Goal: Book appointment/travel/reservation

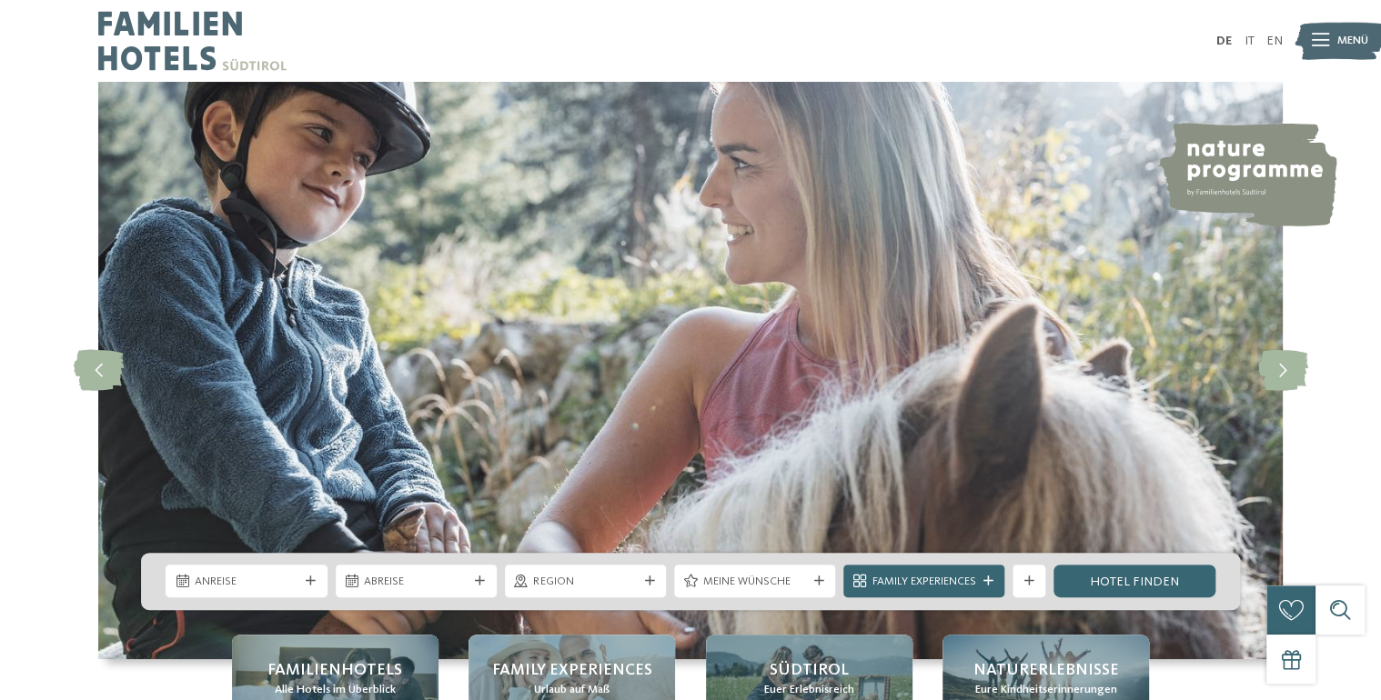
click at [544, 577] on span "Region" at bounding box center [585, 582] width 104 height 16
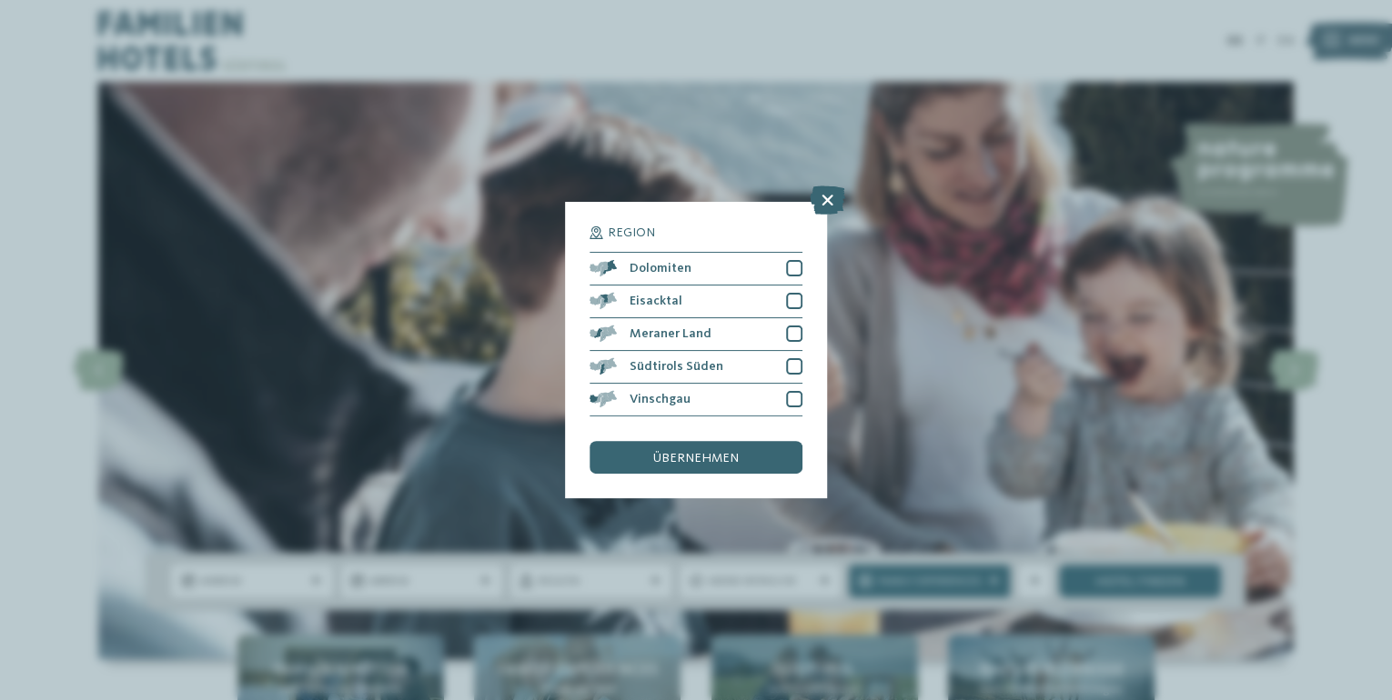
click at [802, 365] on div "Region Dolomiten Eisacktal" at bounding box center [696, 350] width 262 height 296
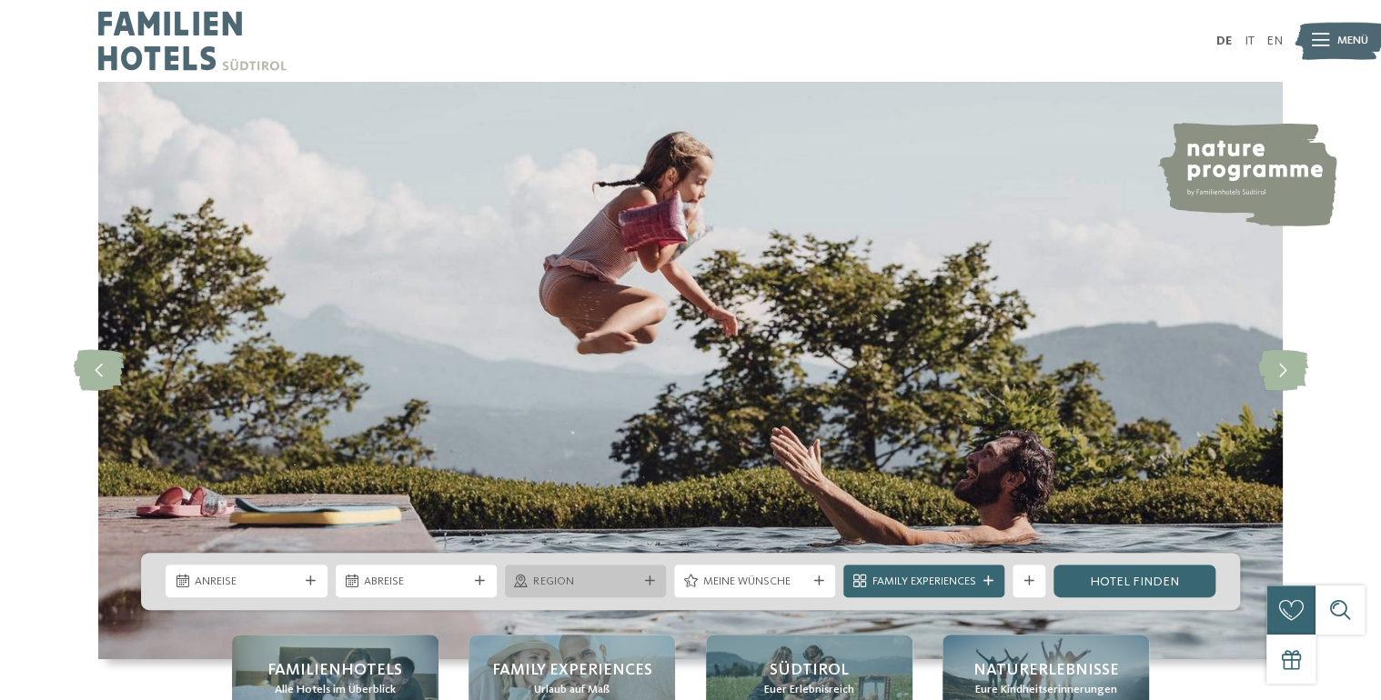
click at [550, 585] on span "Region" at bounding box center [585, 582] width 104 height 16
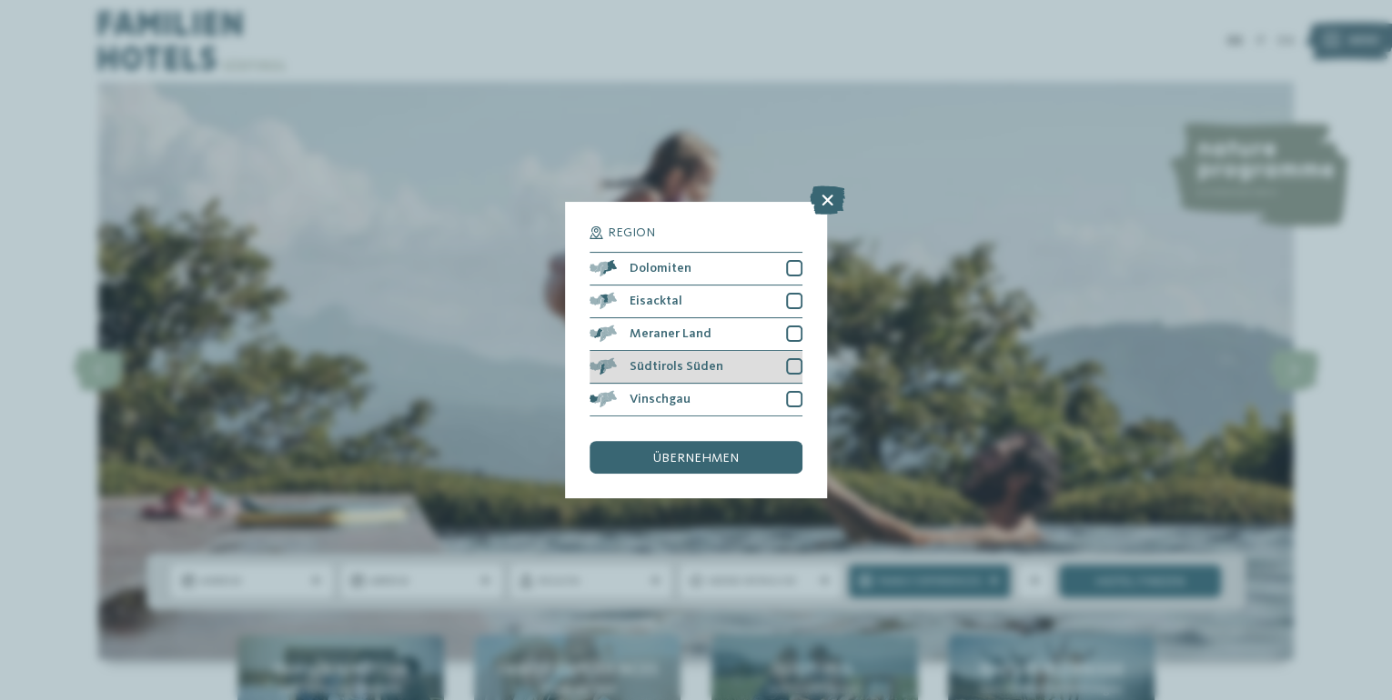
click at [684, 368] on span "Südtirols Süden" at bounding box center [676, 366] width 94 height 13
click at [720, 462] on span "übernehmen" at bounding box center [695, 458] width 85 height 13
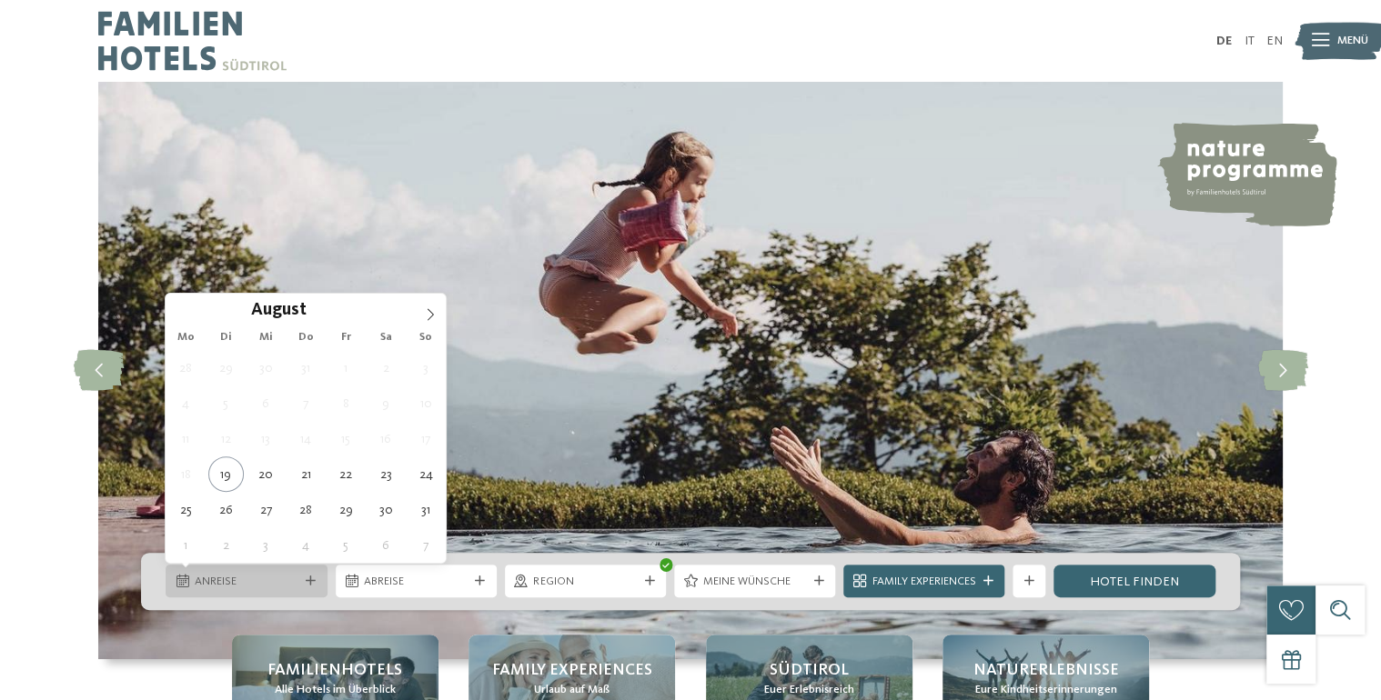
click at [272, 578] on span "Anreise" at bounding box center [247, 582] width 104 height 16
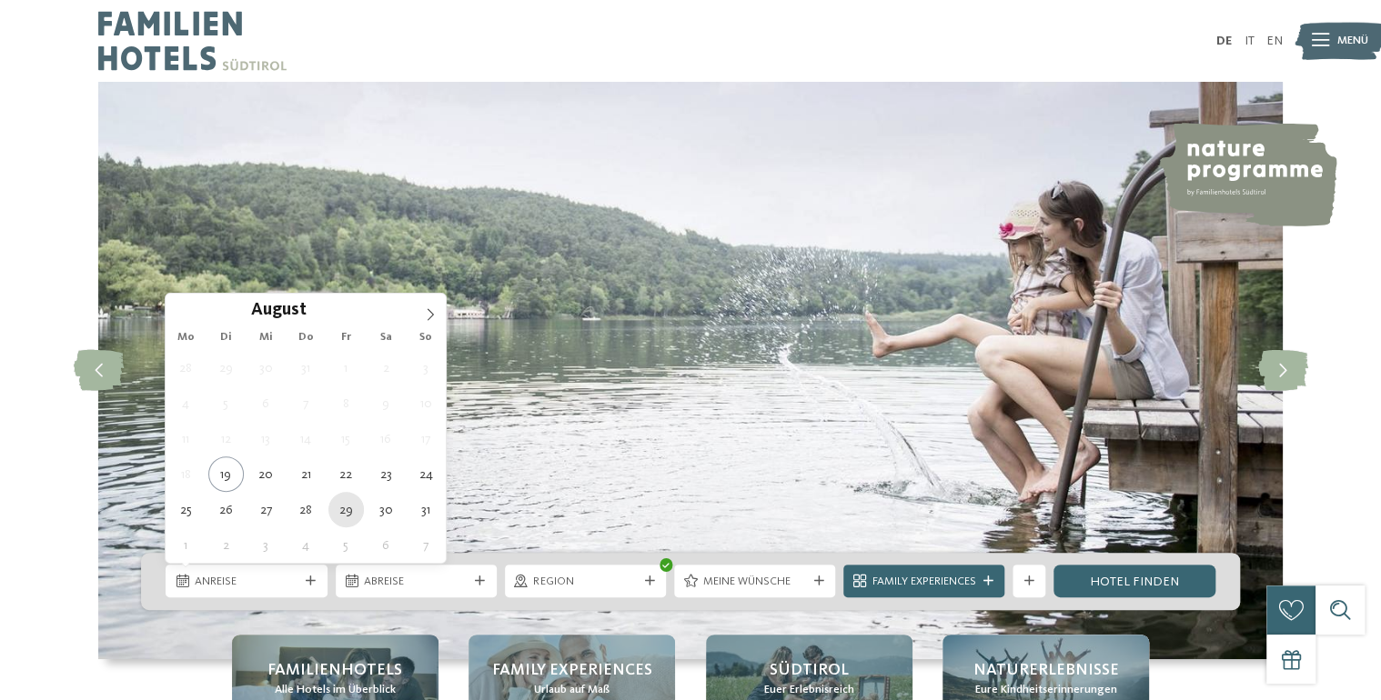
type div "[DATE]"
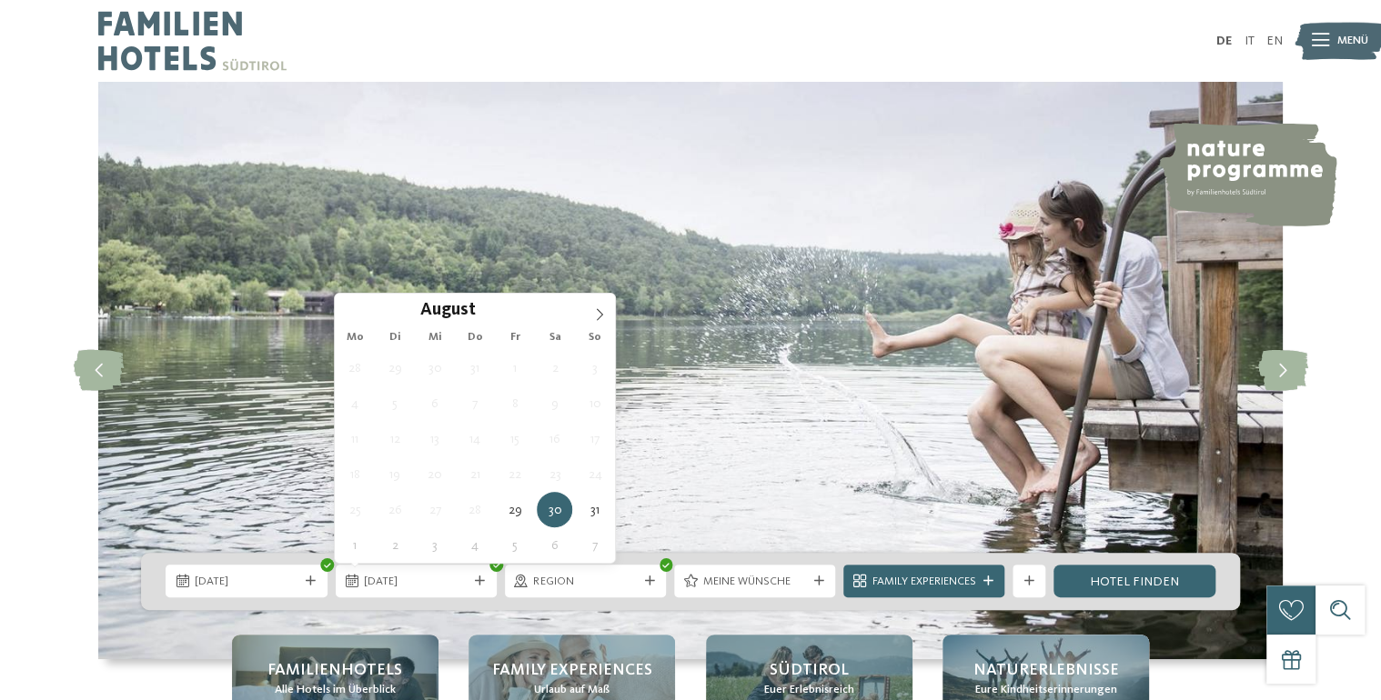
type div "[DATE]"
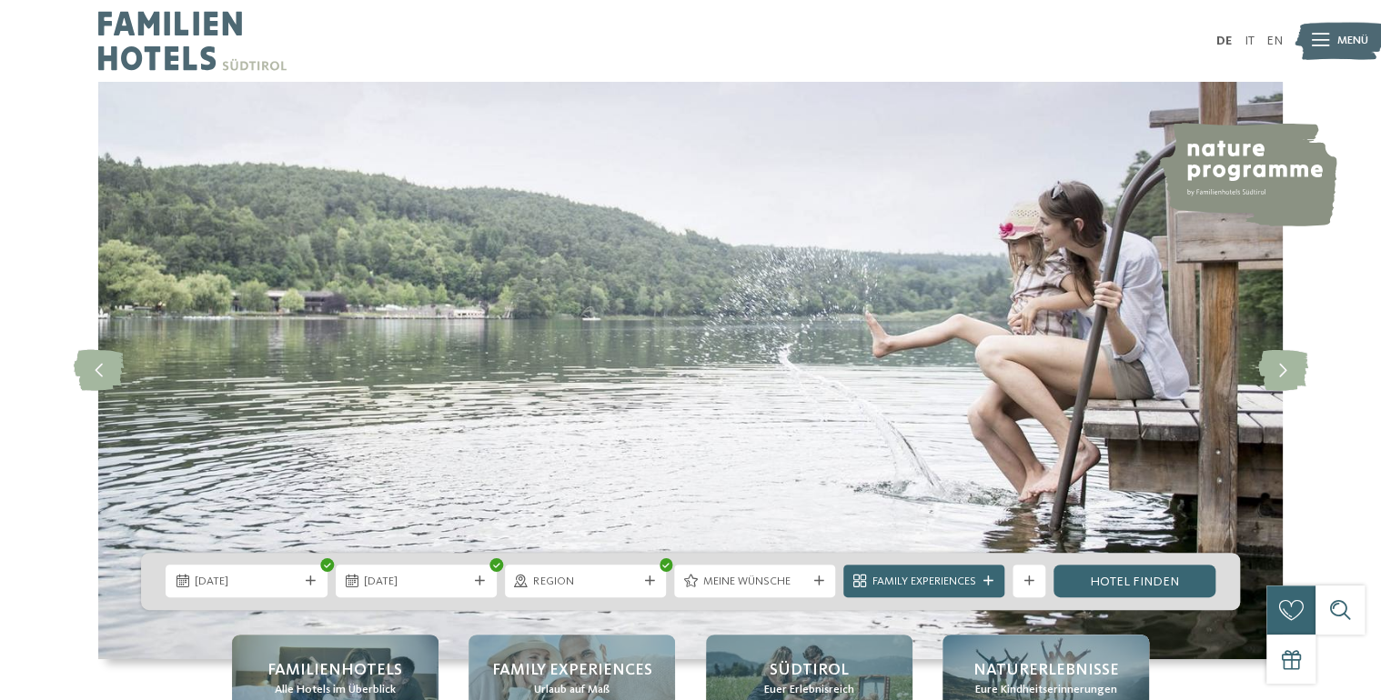
click at [968, 587] on span "Family Experiences" at bounding box center [924, 582] width 104 height 16
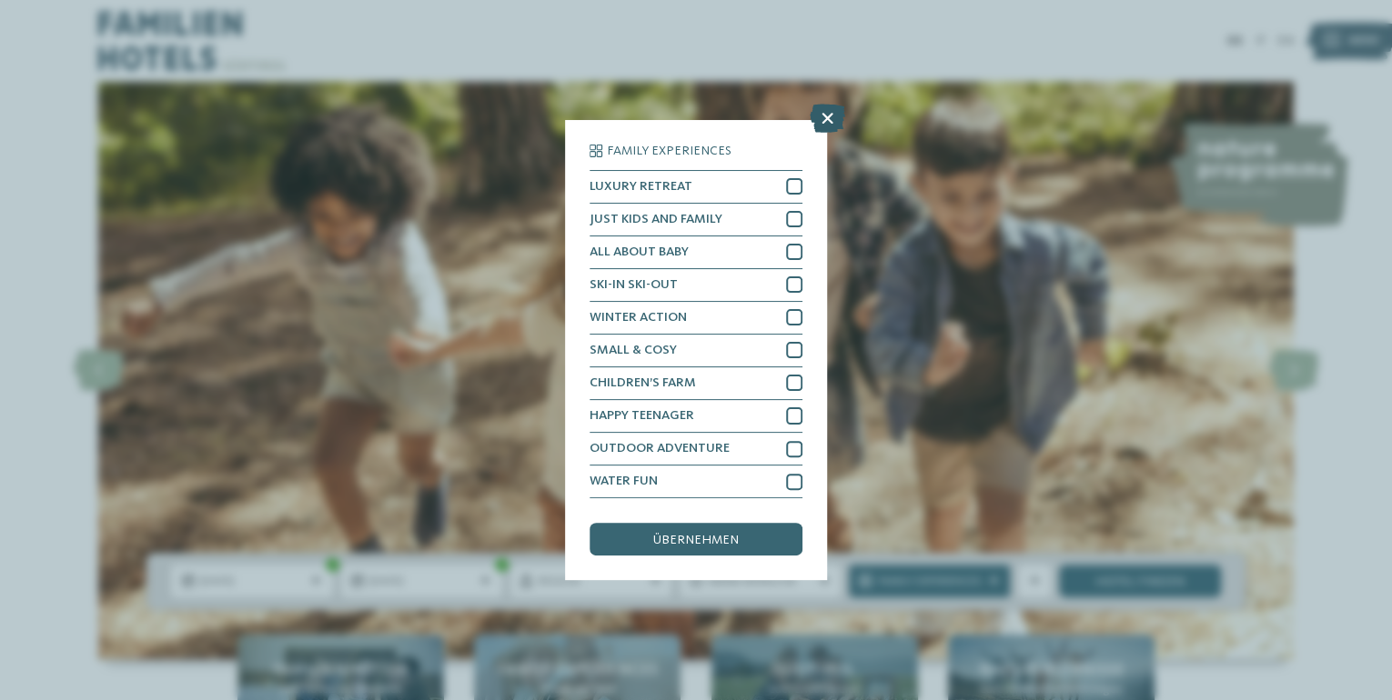
click at [827, 118] on icon at bounding box center [826, 118] width 35 height 29
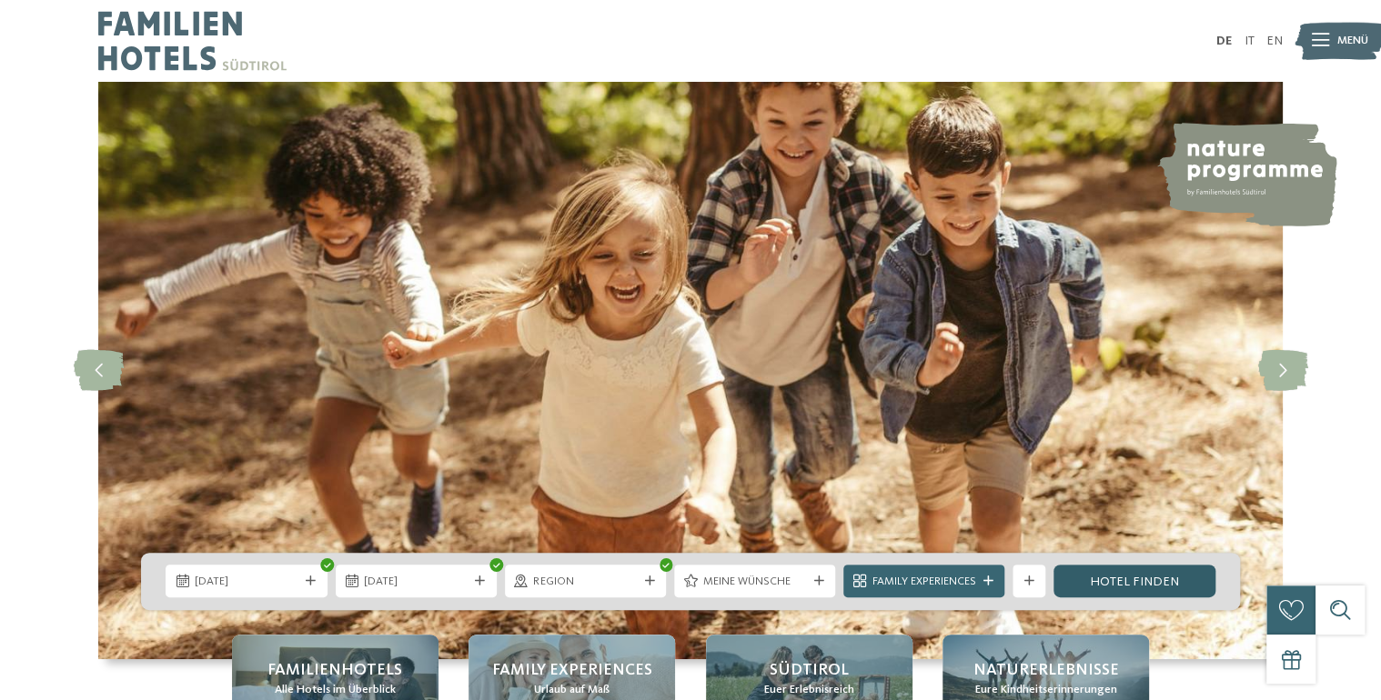
click at [1191, 568] on link "Hotel finden" at bounding box center [1133, 581] width 161 height 33
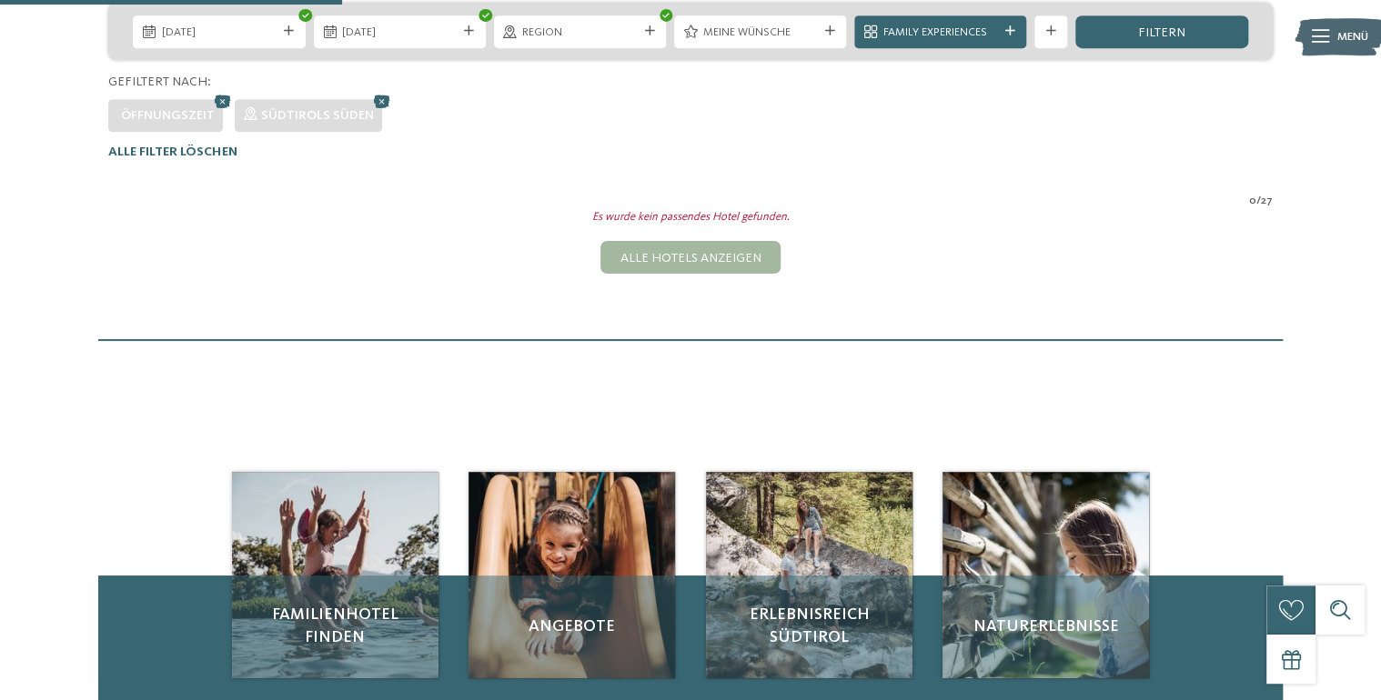
scroll to position [236, 0]
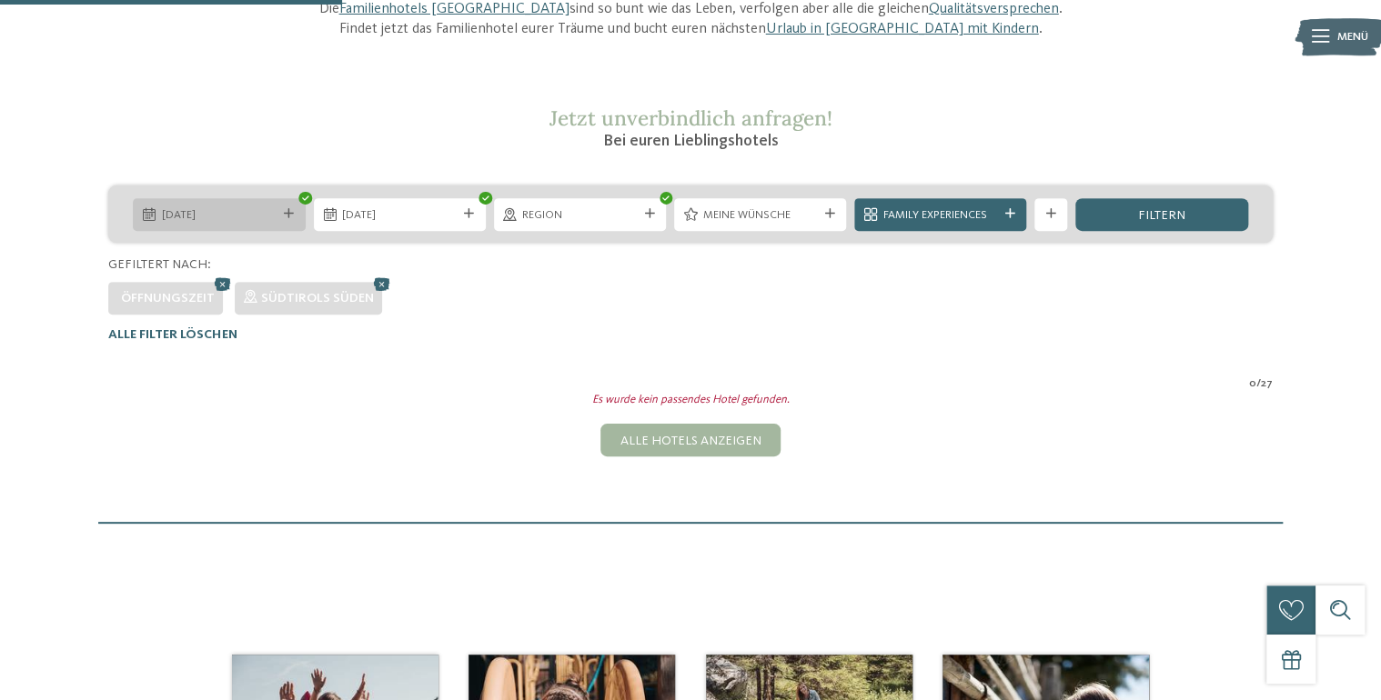
click at [255, 207] on span "29.08.2025" at bounding box center [219, 215] width 115 height 16
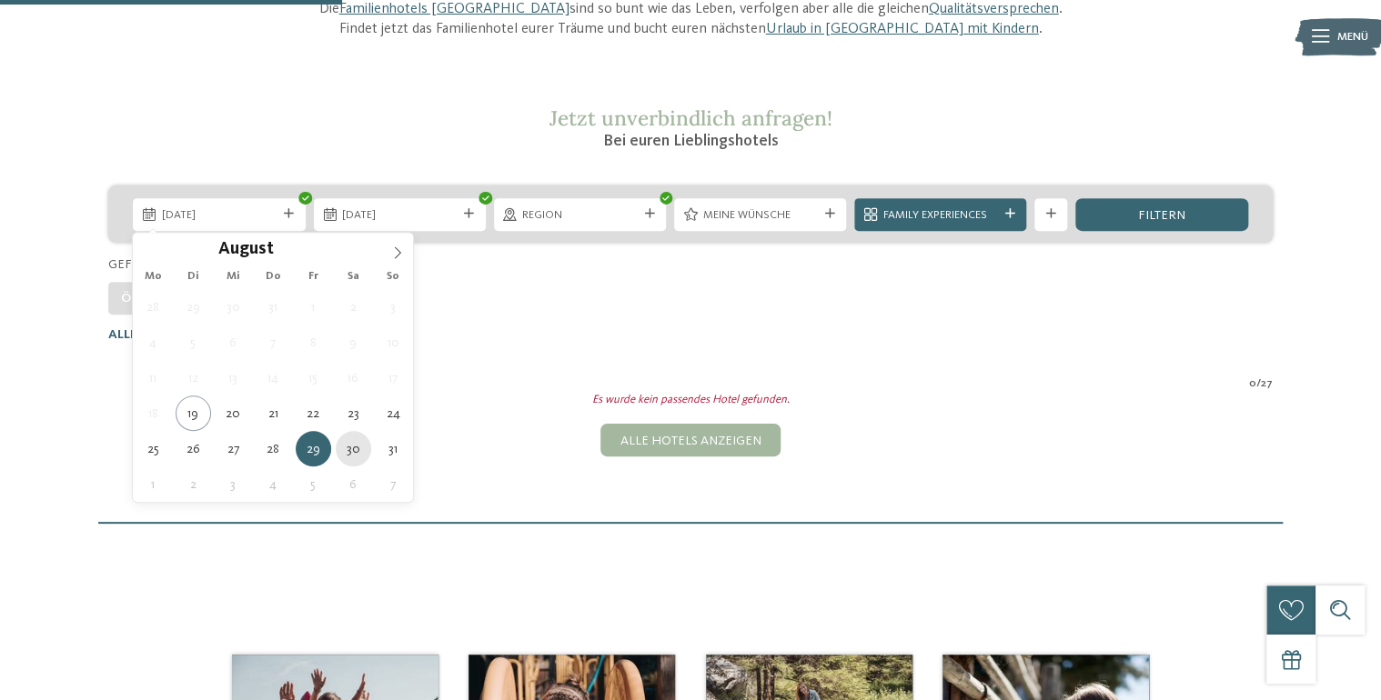
type div "30.08.2025"
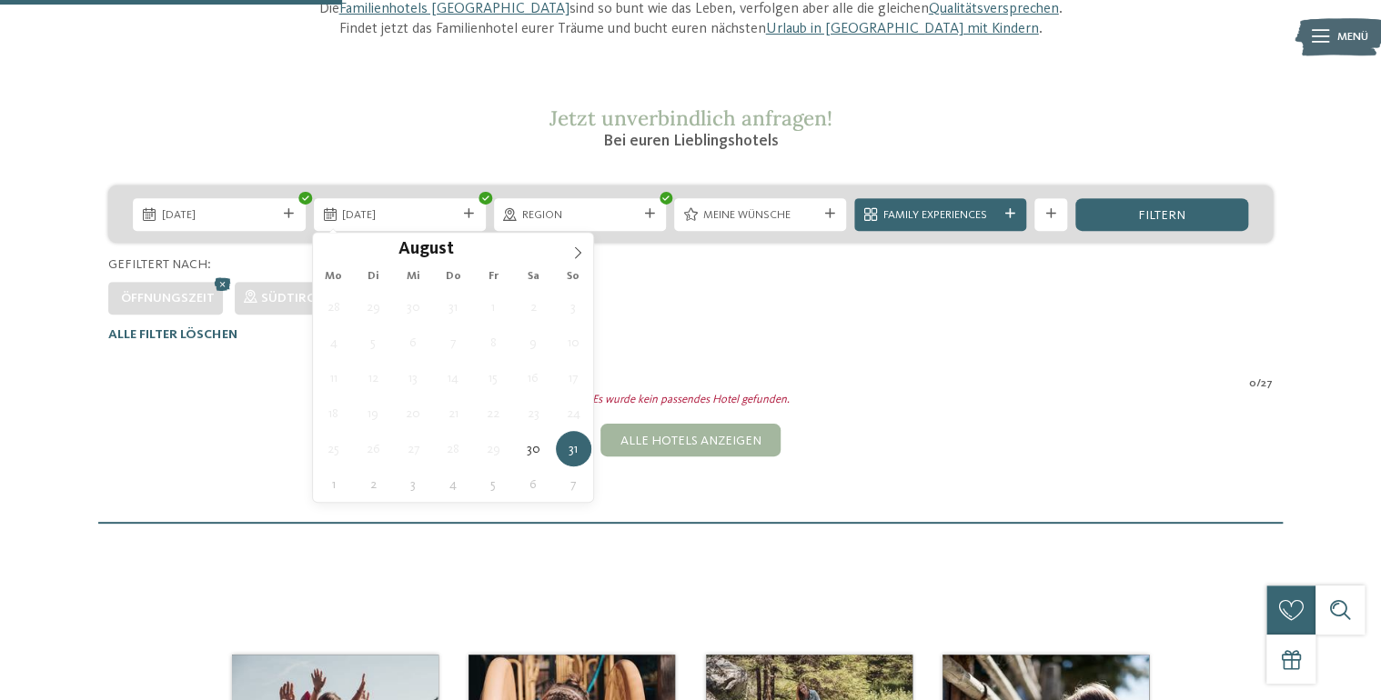
type div "31.08.2025"
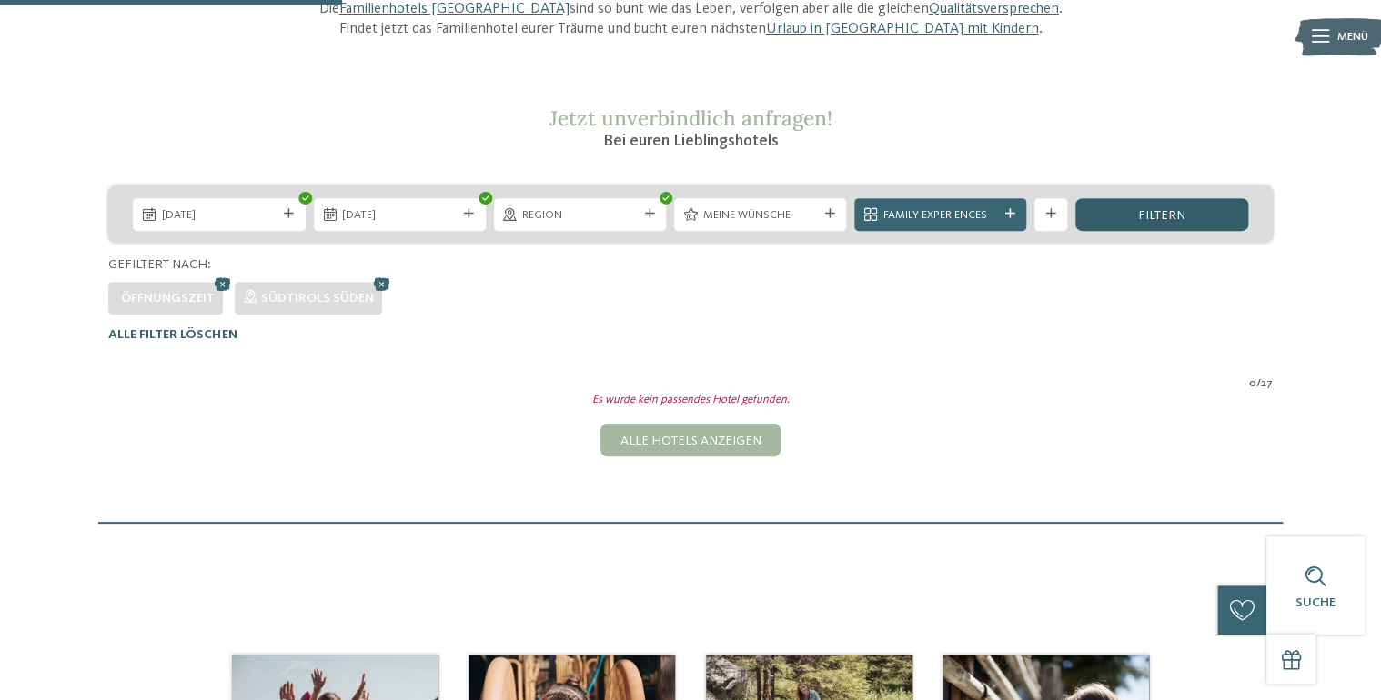
click at [1139, 218] on span "filtern" at bounding box center [1161, 215] width 47 height 13
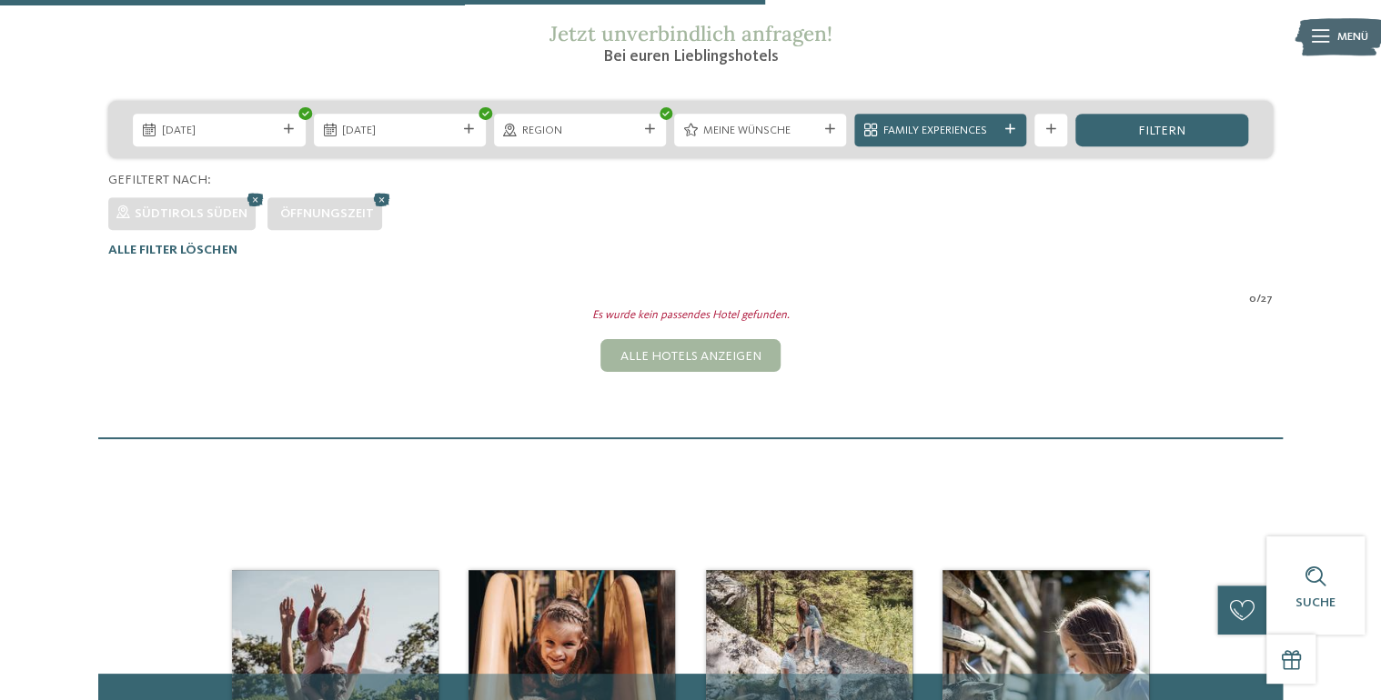
scroll to position [163, 0]
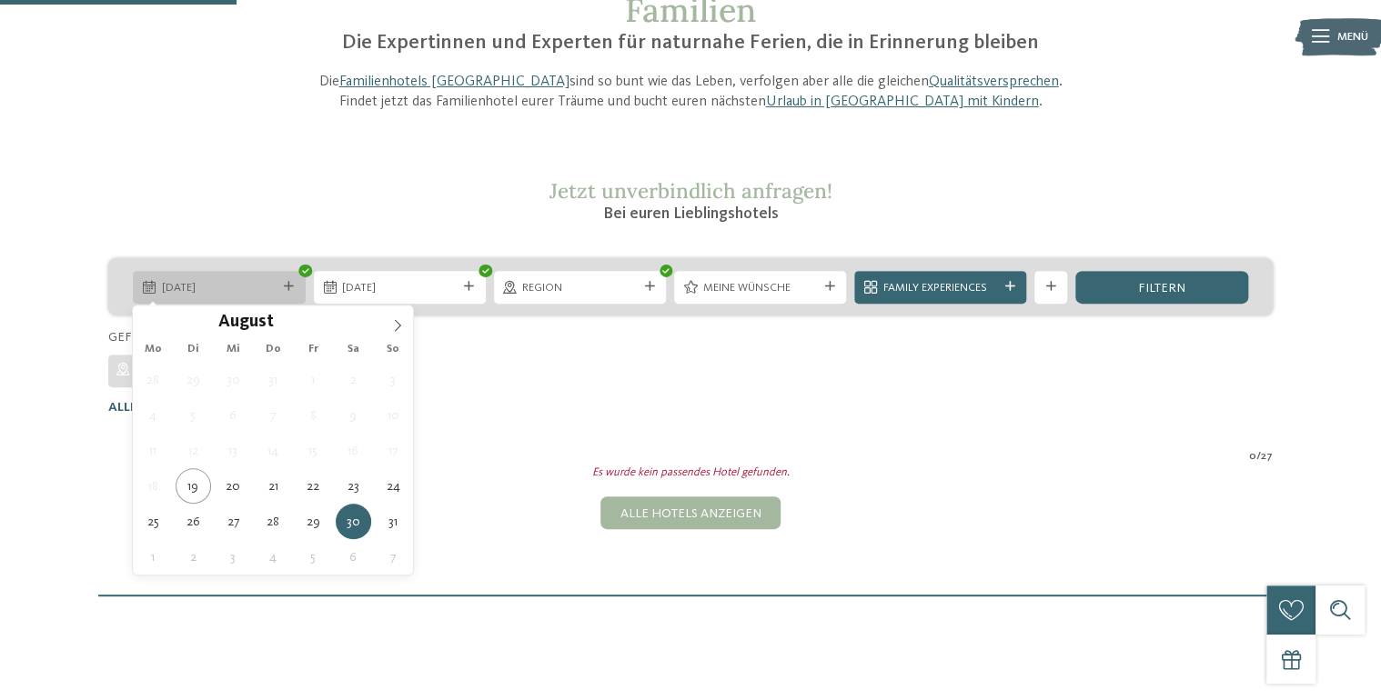
click at [236, 290] on span "30.08.2025" at bounding box center [219, 288] width 115 height 16
drag, startPoint x: 391, startPoint y: 317, endPoint x: 389, endPoint y: 330, distance: 12.9
click at [390, 317] on span at bounding box center [397, 321] width 31 height 31
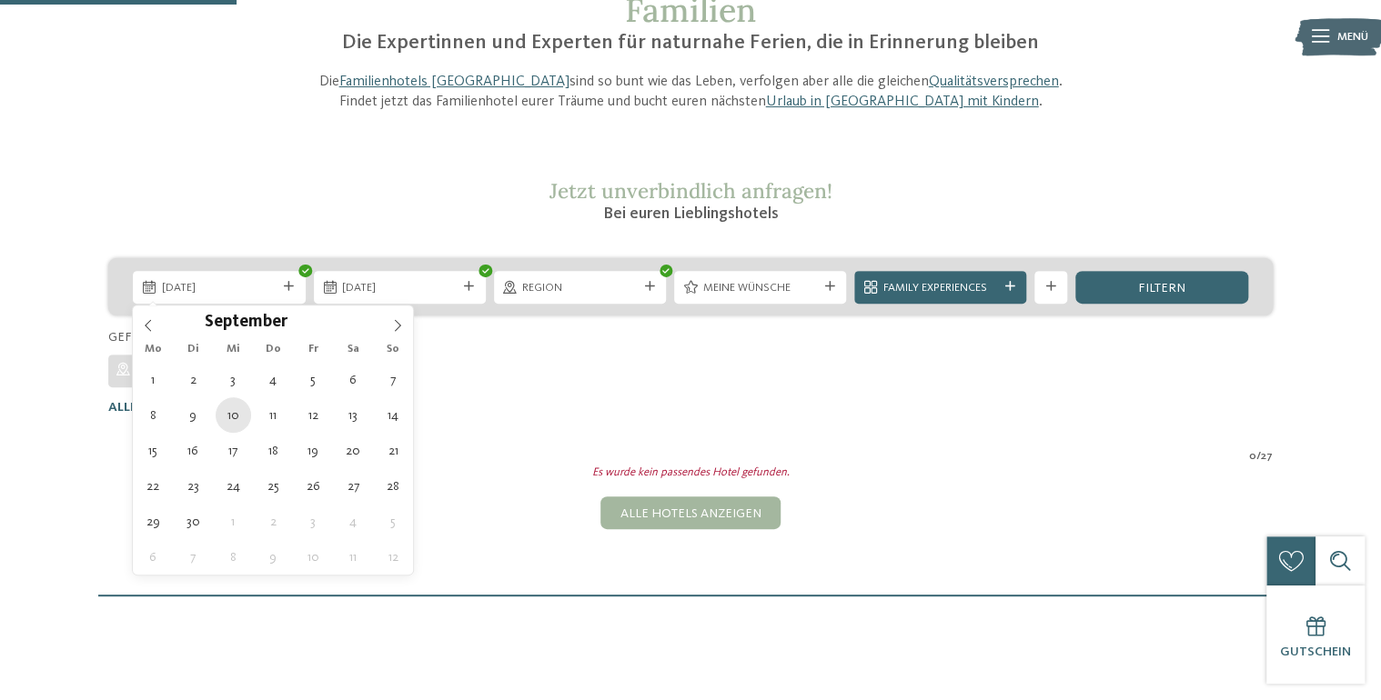
type div "10.09.2025"
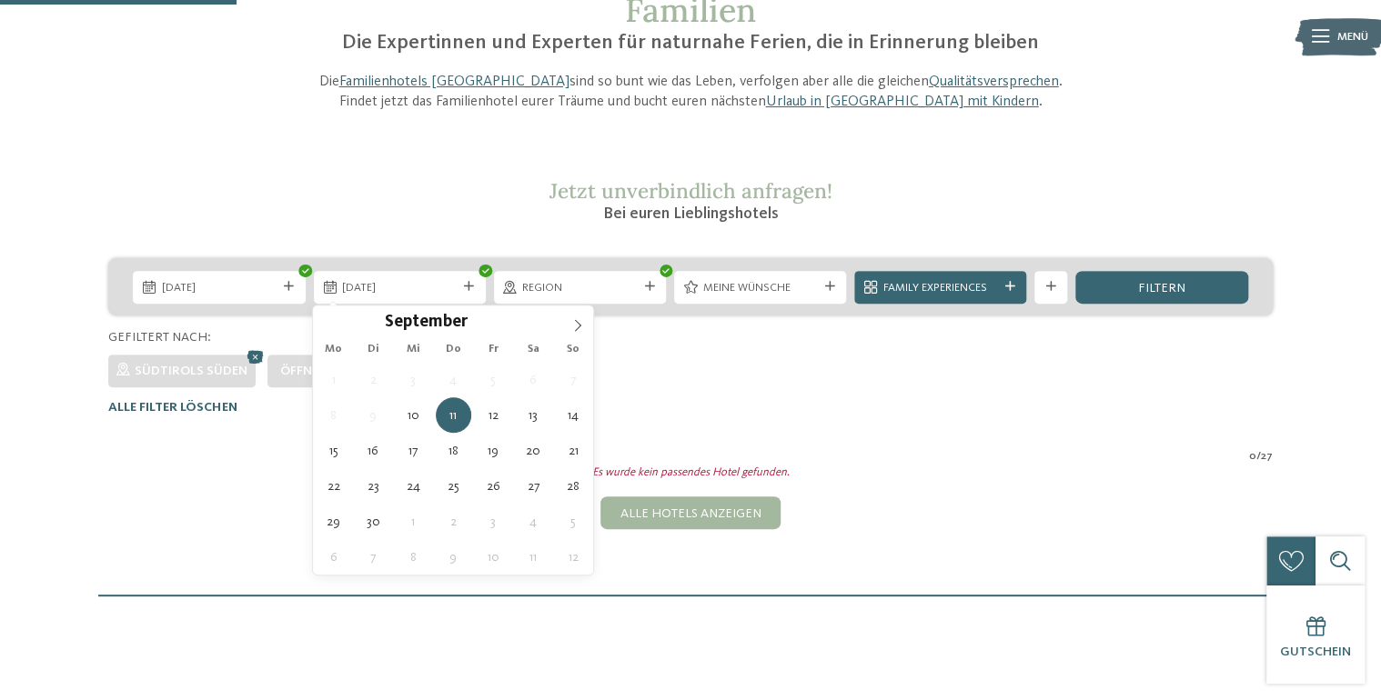
type div "11.09.2025"
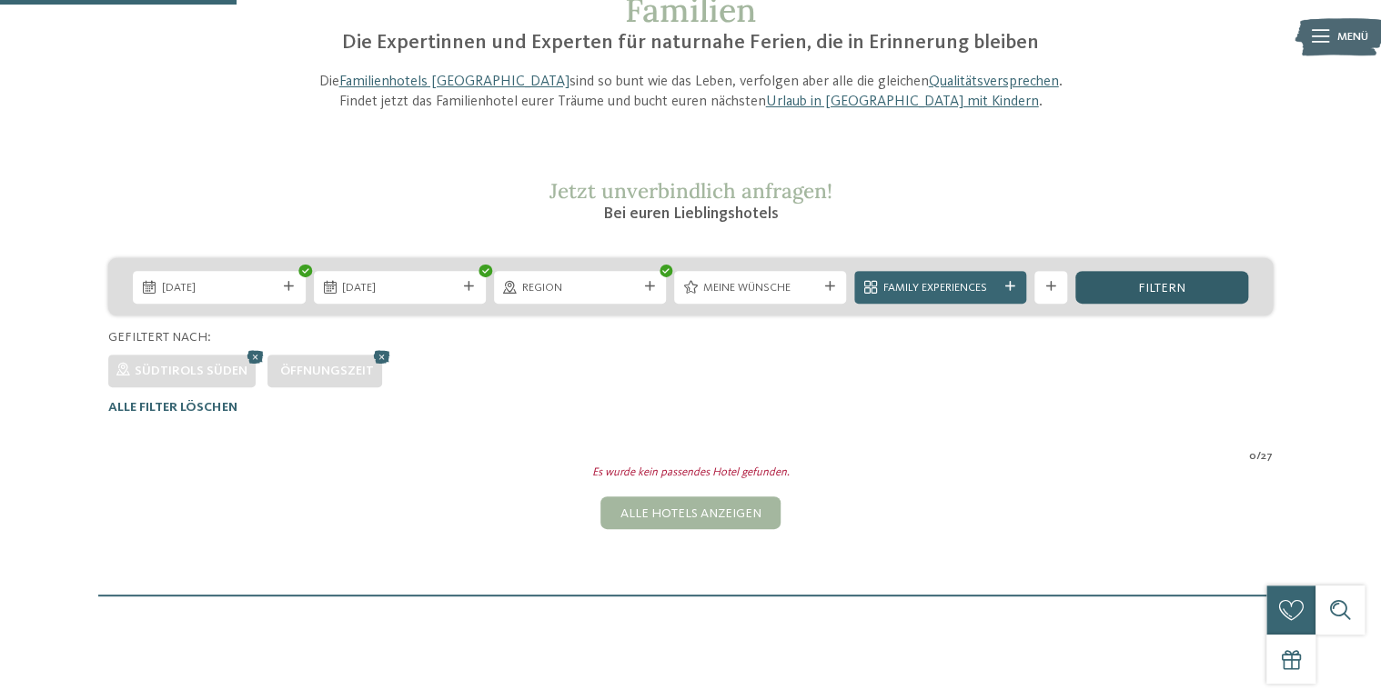
drag, startPoint x: 1143, startPoint y: 276, endPoint x: 1128, endPoint y: 283, distance: 16.7
click at [1143, 277] on div "filtern" at bounding box center [1161, 287] width 172 height 33
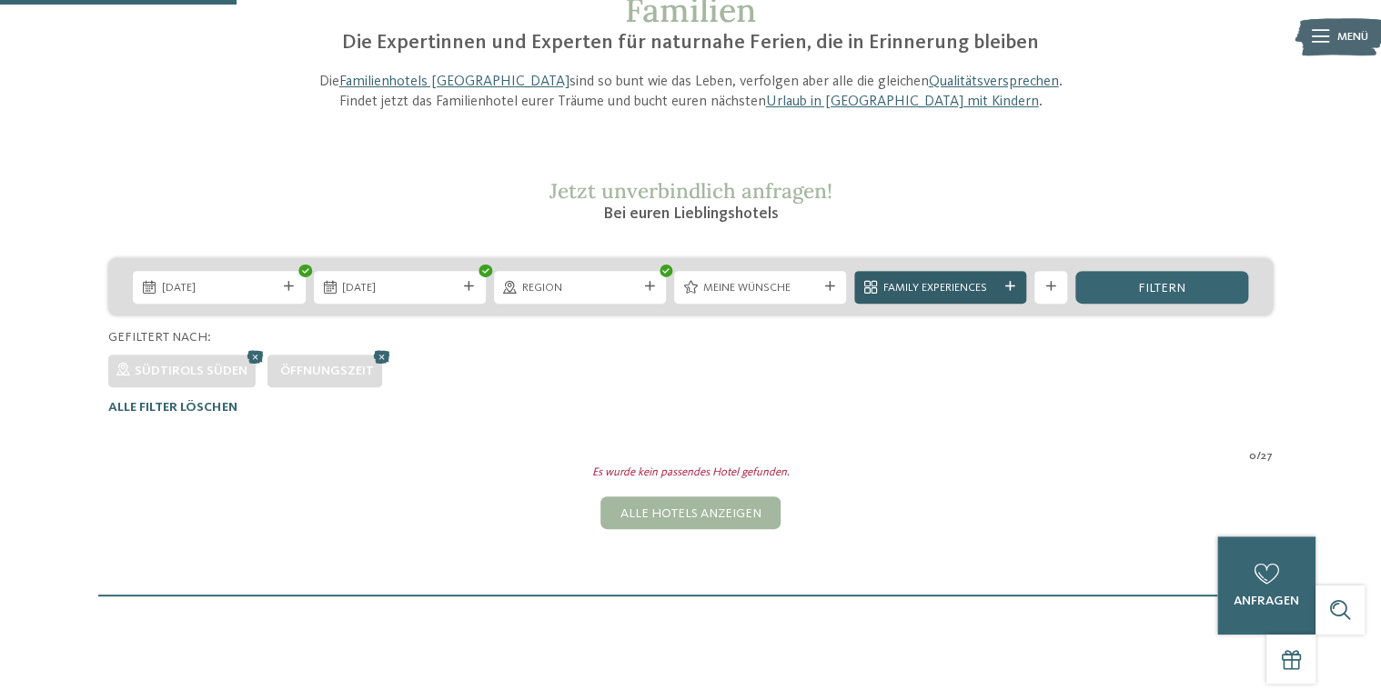
click at [896, 294] on span "Family Experiences" at bounding box center [940, 288] width 115 height 16
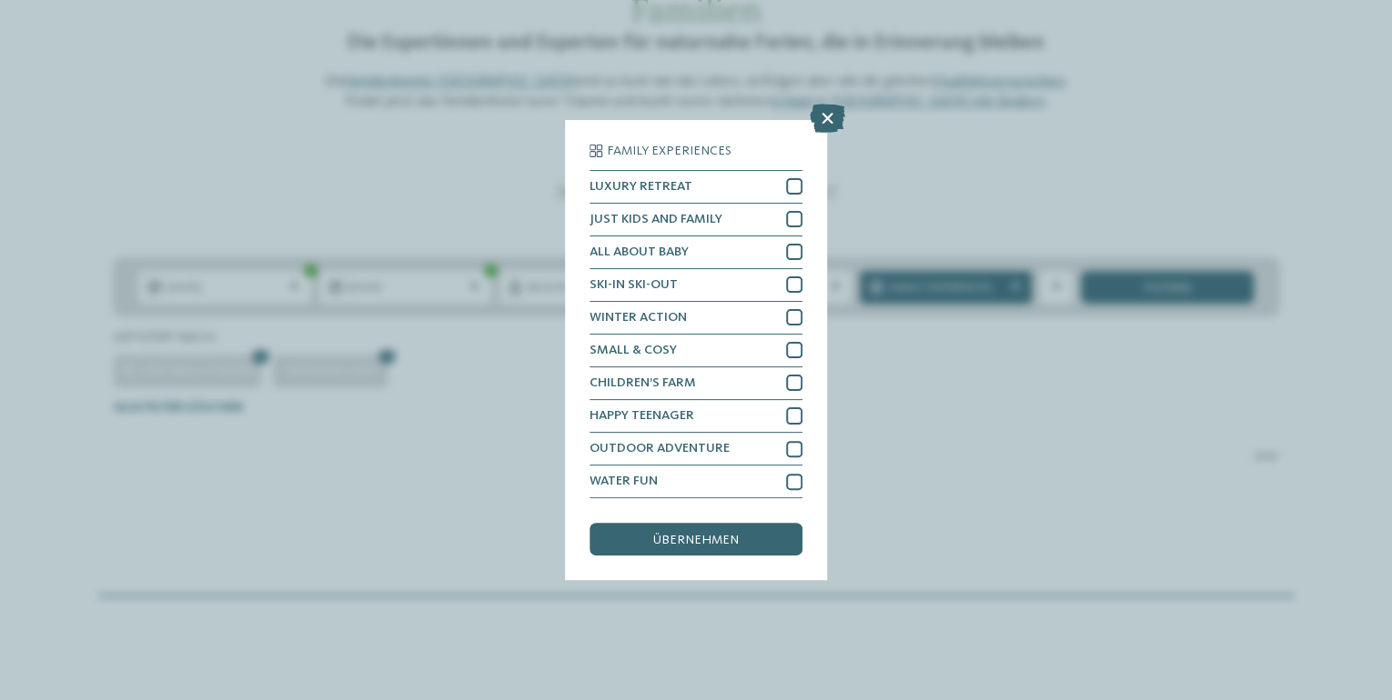
drag, startPoint x: 835, startPoint y: 116, endPoint x: 837, endPoint y: 126, distance: 10.2
click at [837, 118] on icon at bounding box center [826, 118] width 35 height 29
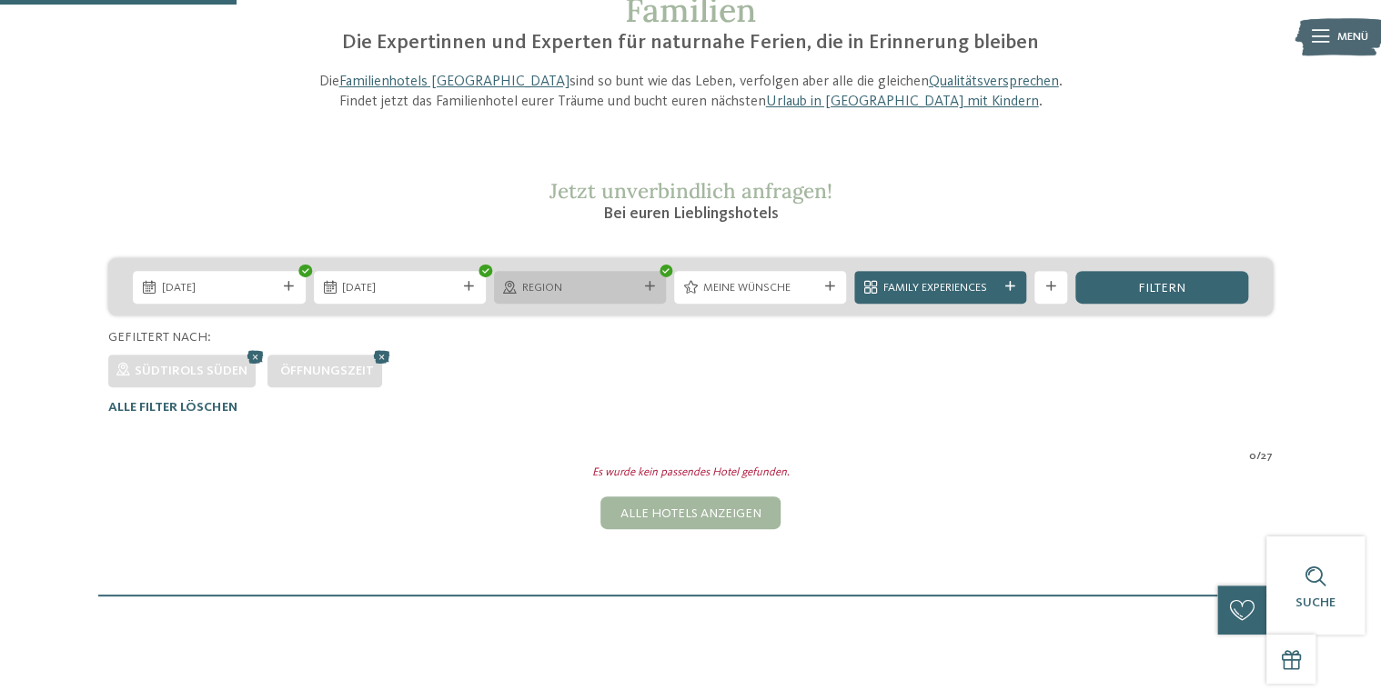
click at [599, 286] on span "Region" at bounding box center [579, 288] width 115 height 16
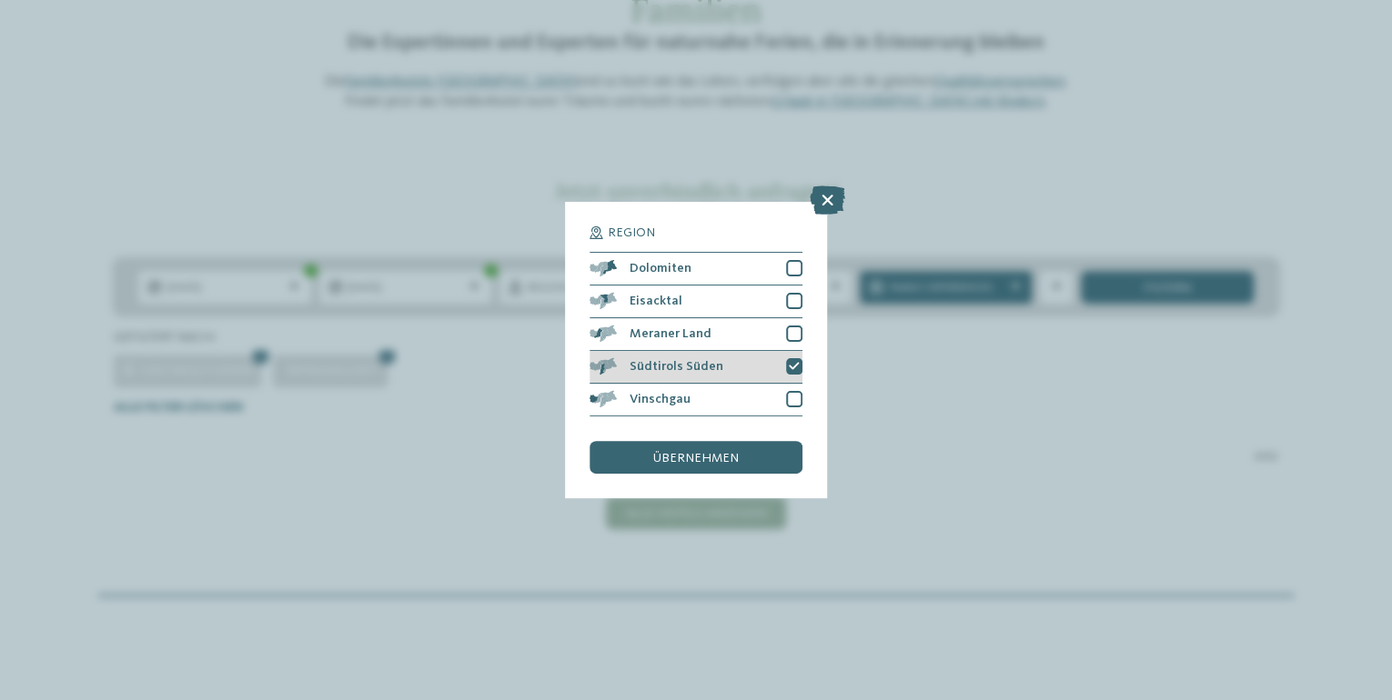
click at [795, 365] on icon at bounding box center [794, 367] width 11 height 10
click at [699, 468] on div "übernehmen" at bounding box center [695, 457] width 213 height 33
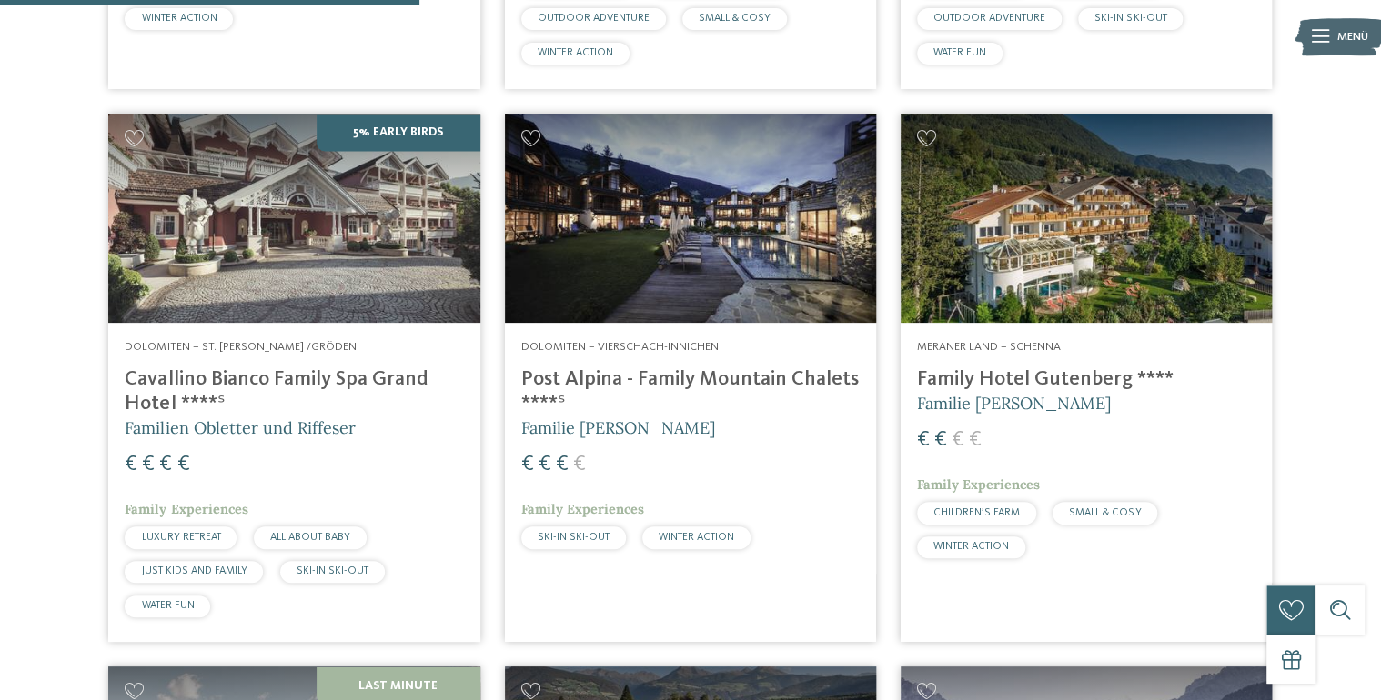
scroll to position [1618, 0]
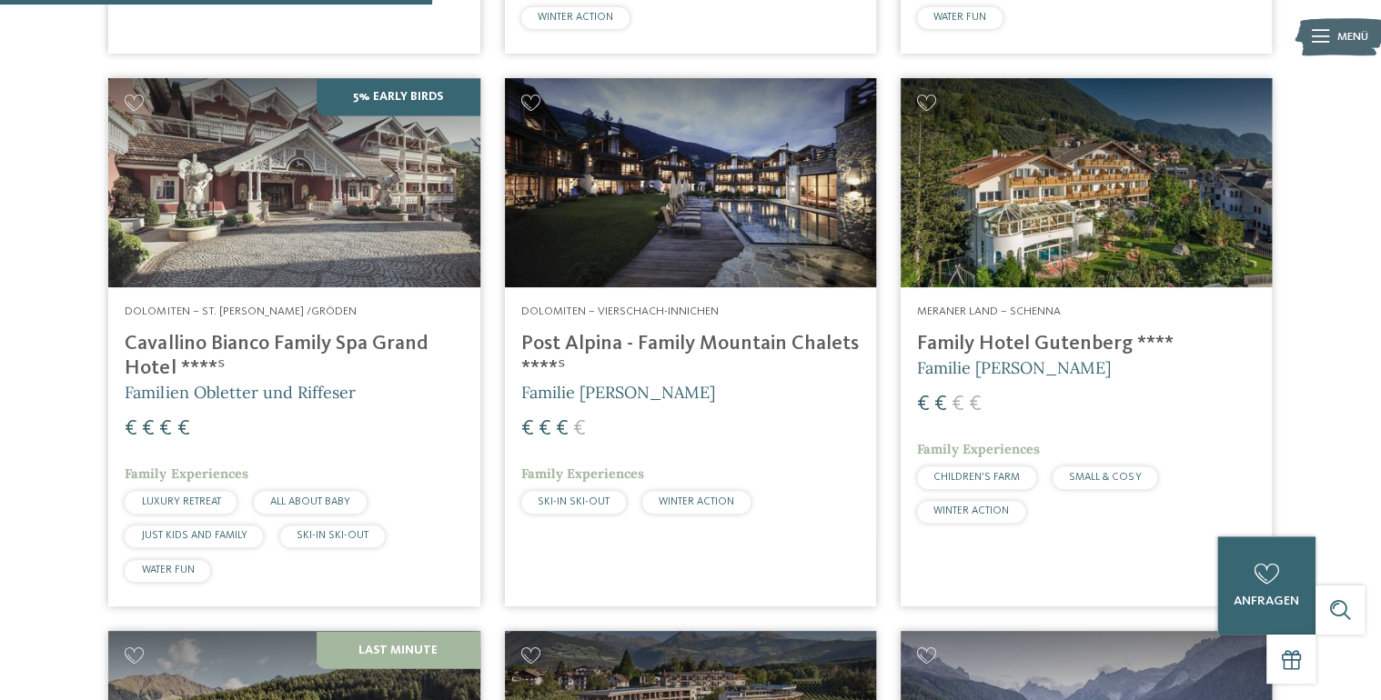
click at [640, 335] on h4 "Post Alpina - Family Mountain Chalets ****ˢ" at bounding box center [690, 356] width 338 height 49
click at [975, 348] on h4 "Family Hotel Gutenberg ****" at bounding box center [1086, 344] width 338 height 25
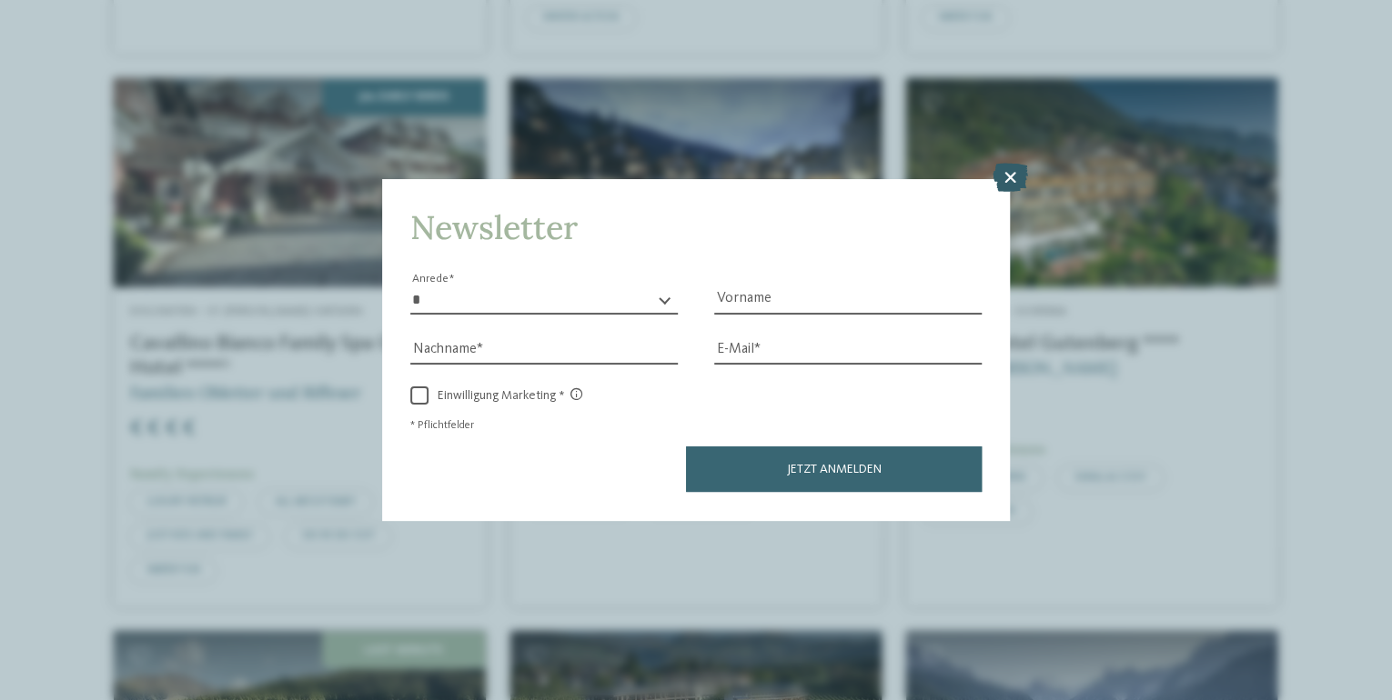
click at [1020, 175] on icon at bounding box center [1009, 178] width 35 height 29
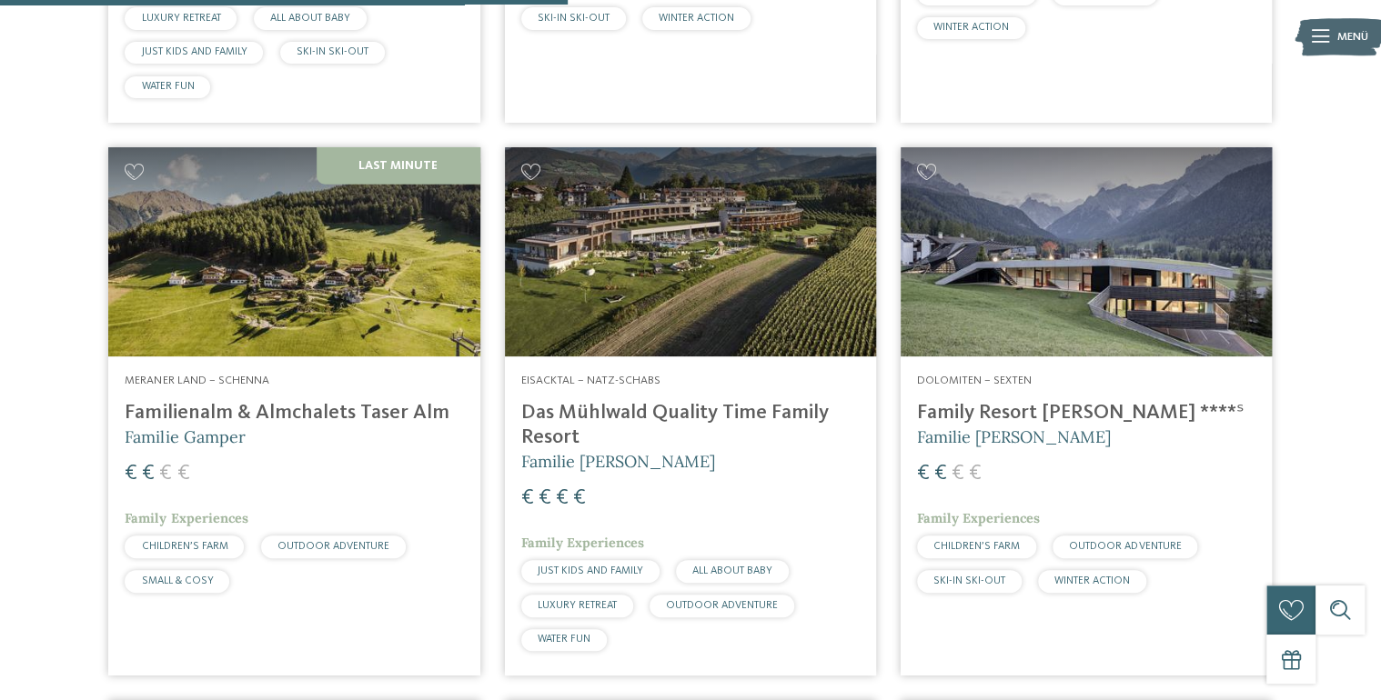
scroll to position [2127, 0]
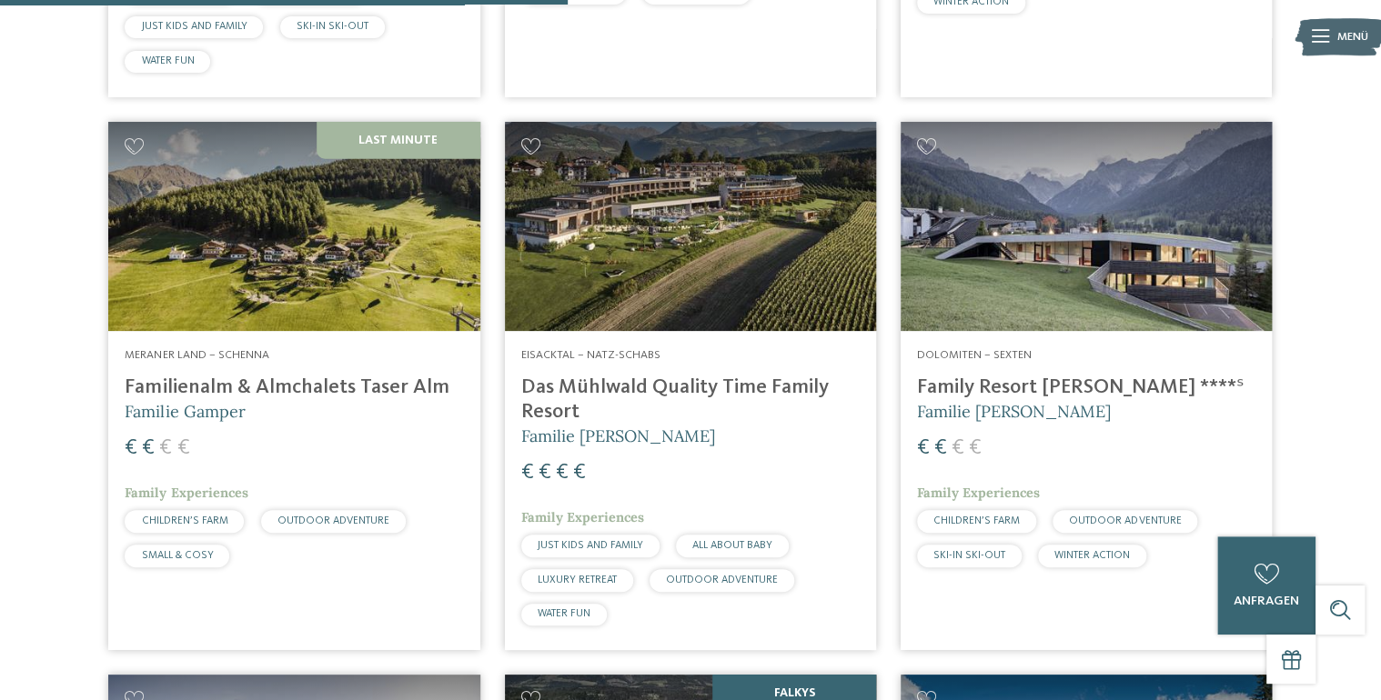
click at [309, 384] on h4 "Familienalm & Almchalets Taser Alm" at bounding box center [294, 388] width 338 height 25
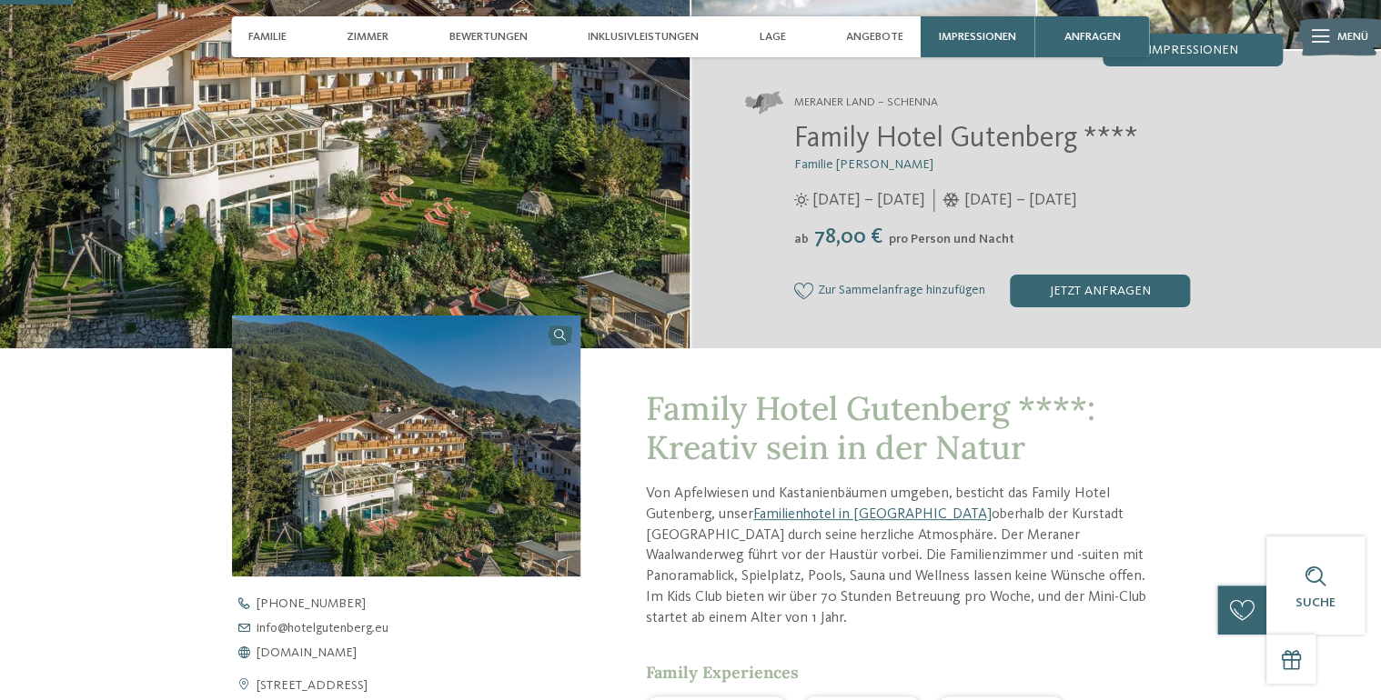
scroll to position [582, 0]
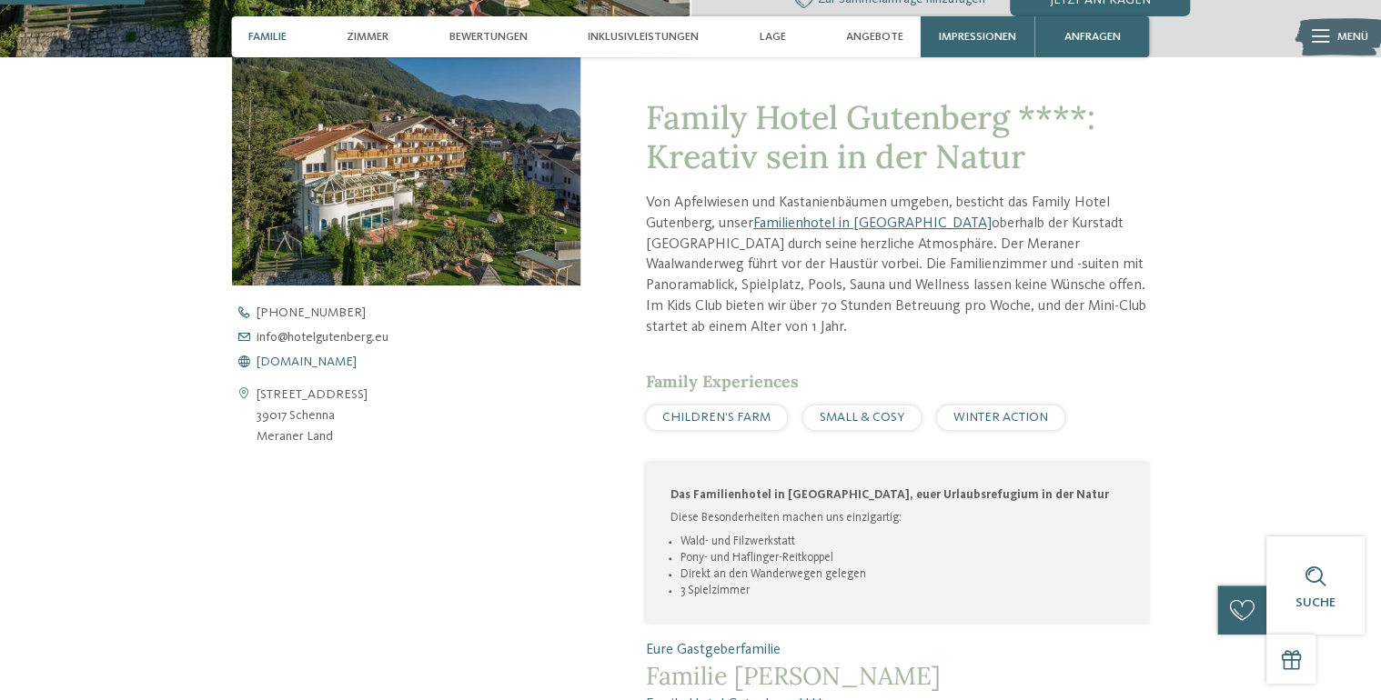
click at [357, 358] on span "www.hotelgutenberg.eu" at bounding box center [306, 362] width 100 height 13
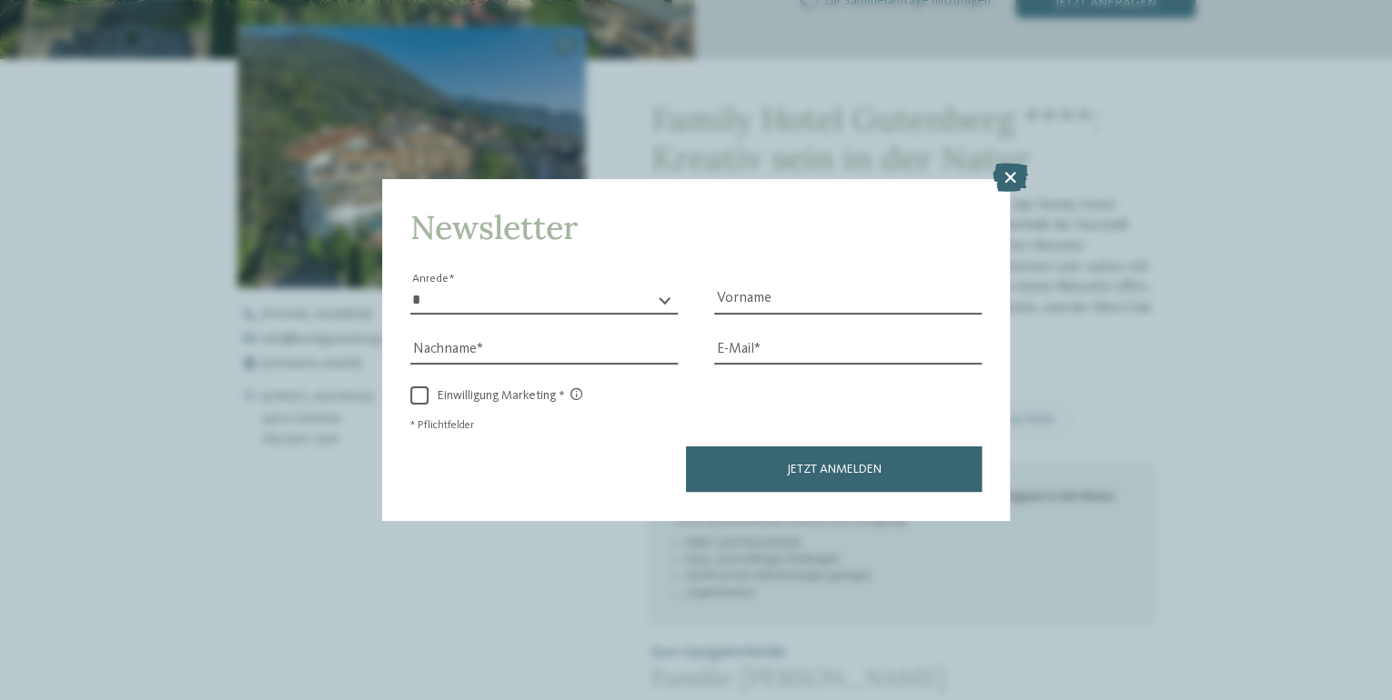
click at [1012, 178] on icon at bounding box center [1009, 178] width 35 height 29
